Goal: Browse casually

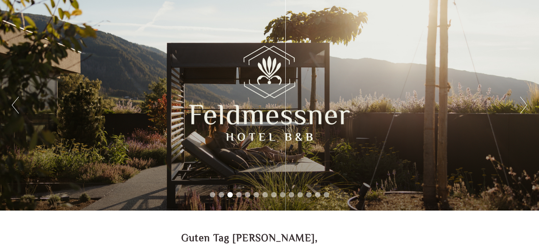
click at [528, 104] on div "Previous Next 1 2 3 4 5 6 7 8 9 10 11 12 13 14" at bounding box center [269, 105] width 539 height 211
click at [523, 102] on button "Next" at bounding box center [523, 105] width 7 height 17
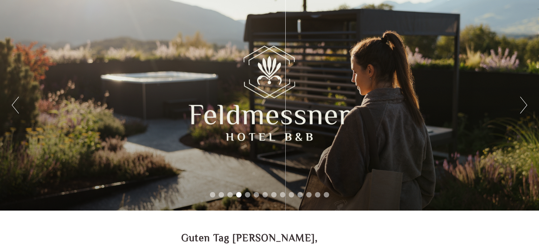
click at [523, 102] on button "Next" at bounding box center [523, 105] width 7 height 17
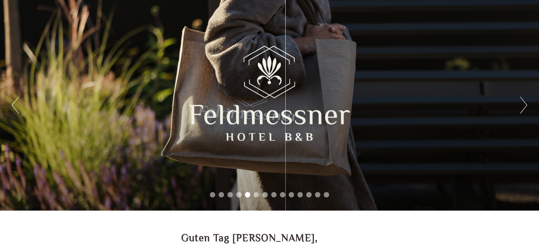
click at [523, 102] on button "Next" at bounding box center [523, 105] width 7 height 17
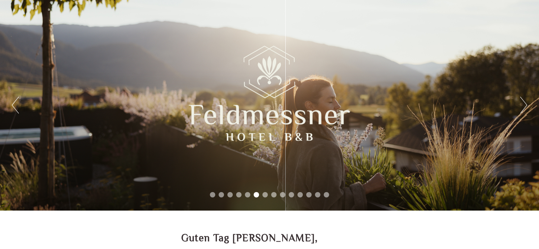
click at [523, 102] on button "Next" at bounding box center [523, 105] width 7 height 17
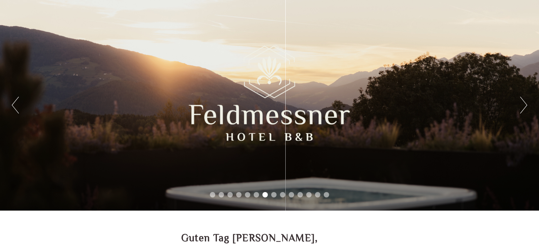
click at [523, 102] on button "Next" at bounding box center [523, 105] width 7 height 17
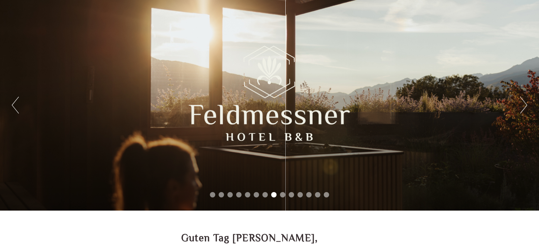
click at [523, 102] on button "Next" at bounding box center [523, 105] width 7 height 17
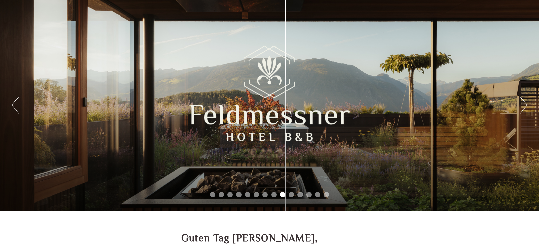
click at [523, 102] on button "Next" at bounding box center [523, 105] width 7 height 17
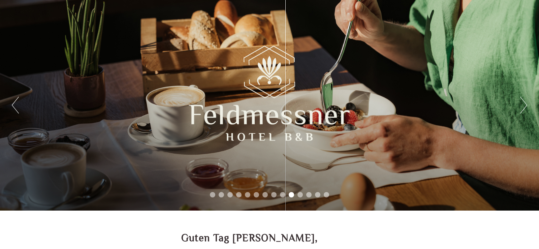
click at [523, 102] on button "Next" at bounding box center [523, 105] width 7 height 17
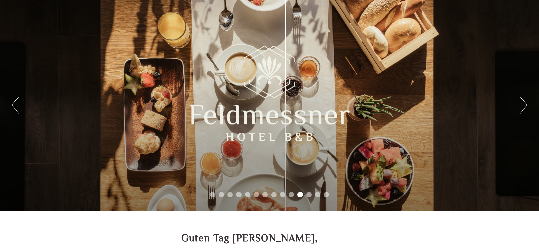
click at [523, 102] on button "Next" at bounding box center [523, 105] width 7 height 17
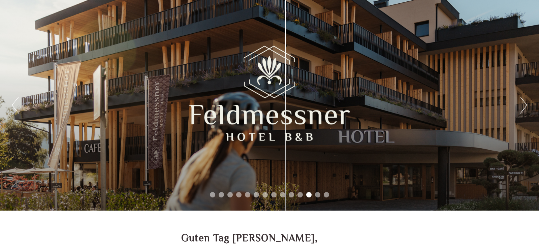
click at [523, 102] on button "Next" at bounding box center [523, 105] width 7 height 17
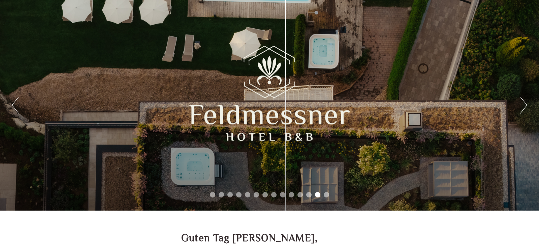
click at [523, 102] on button "Next" at bounding box center [523, 105] width 7 height 17
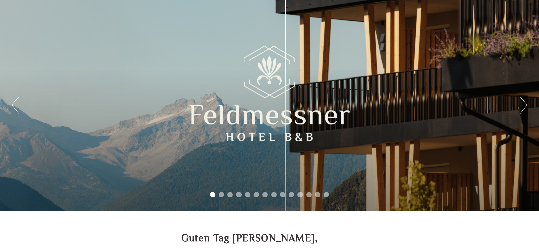
click at [526, 104] on button "Next" at bounding box center [523, 105] width 7 height 17
